Goal: Obtain resource: Download file/media

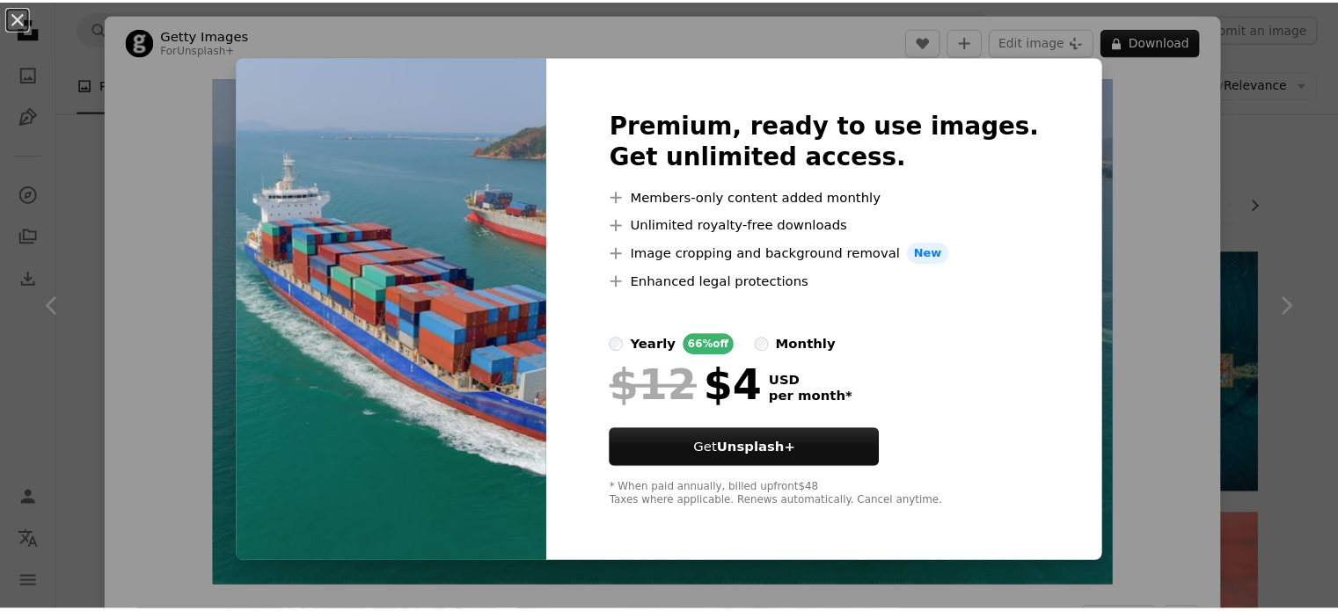
scroll to position [616, 0]
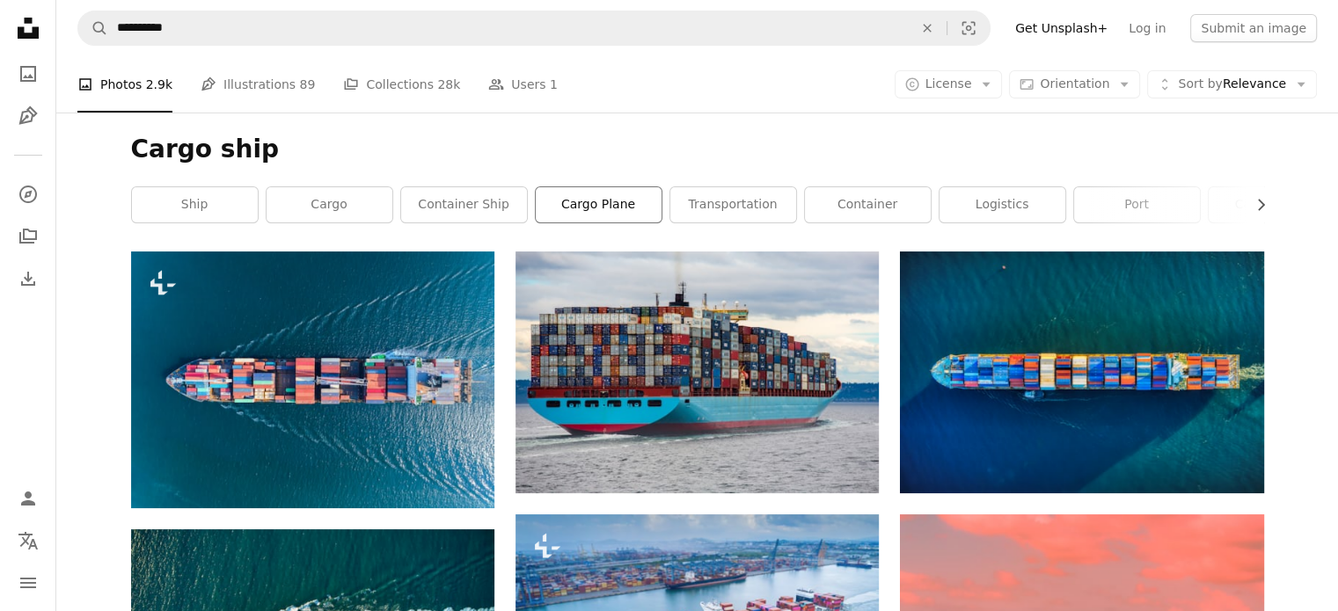
click at [605, 207] on link "cargo plane" at bounding box center [599, 204] width 126 height 35
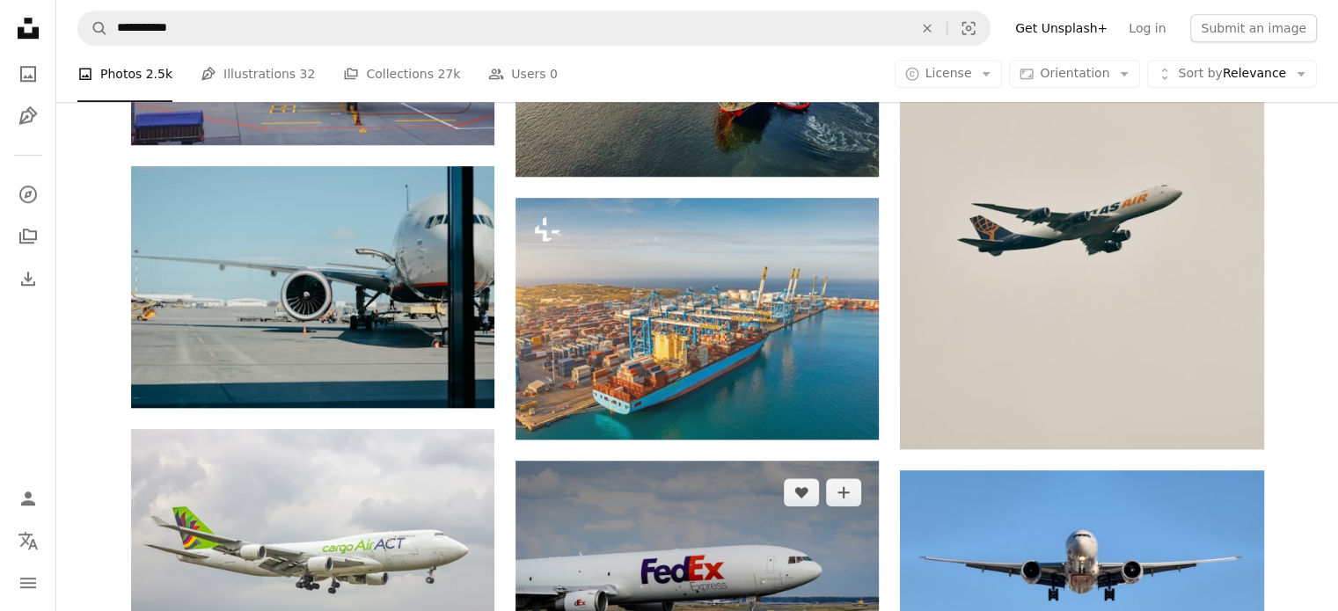
scroll to position [1672, 0]
